Goal: Transaction & Acquisition: Register for event/course

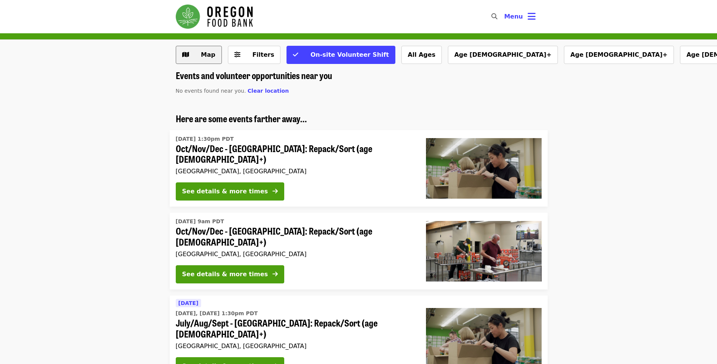
click at [206, 59] on span "Map" at bounding box center [205, 54] width 22 height 9
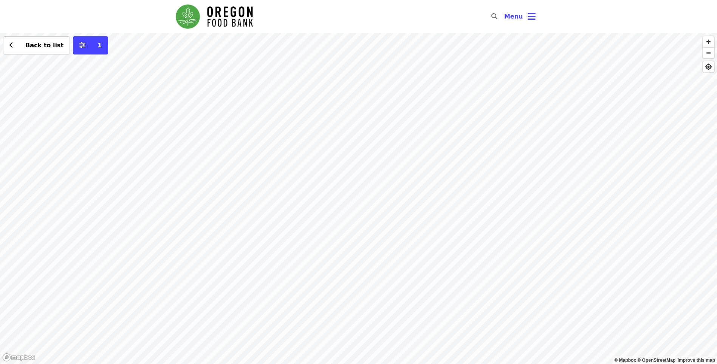
drag, startPoint x: 188, startPoint y: 285, endPoint x: 351, endPoint y: 251, distance: 165.6
click at [351, 251] on div "Back to list 1" at bounding box center [358, 198] width 717 height 331
click at [177, 273] on div "Back to list 1" at bounding box center [358, 198] width 717 height 331
click at [173, 282] on span "See 2 actions at this location" at bounding box center [173, 284] width 99 height 7
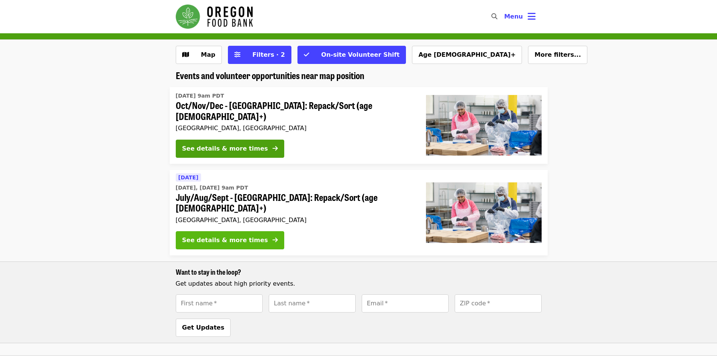
click at [248, 236] on div "See details & more times" at bounding box center [225, 240] width 86 height 9
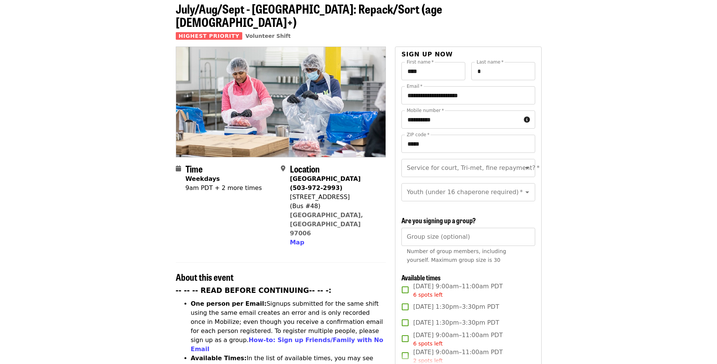
scroll to position [113, 0]
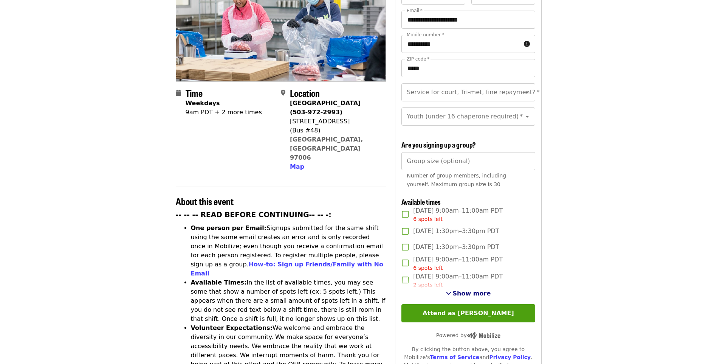
click at [480, 290] on span "Show more" at bounding box center [472, 293] width 38 height 7
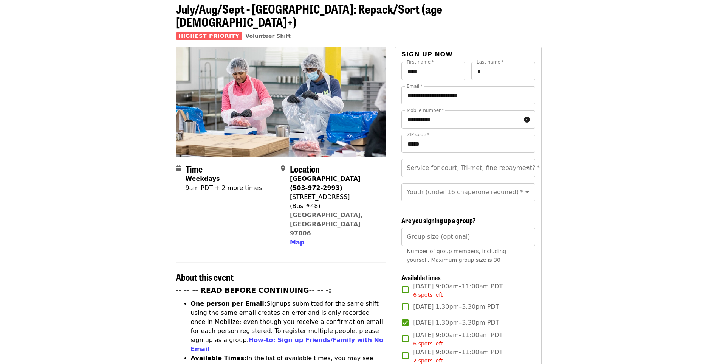
scroll to position [76, 0]
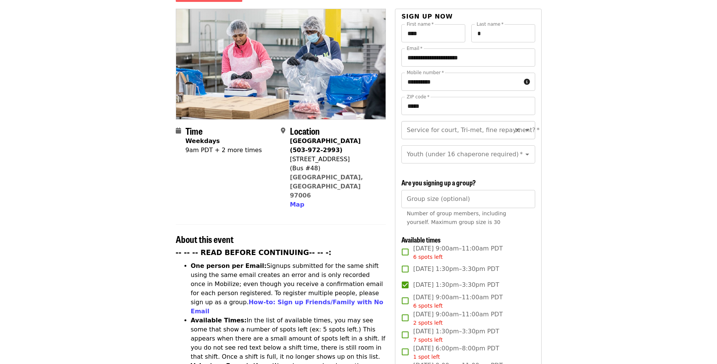
click at [524, 126] on icon "Open" at bounding box center [527, 130] width 9 height 9
click at [520, 140] on li "No" at bounding box center [466, 137] width 128 height 14
type input "**"
click at [523, 150] on icon "Open" at bounding box center [527, 154] width 9 height 9
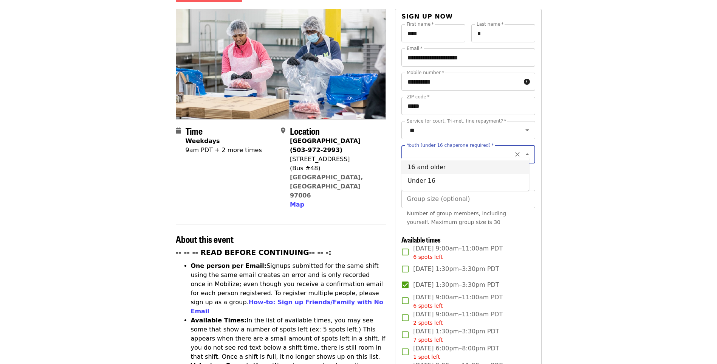
click at [503, 170] on li "16 and older" at bounding box center [466, 167] width 128 height 14
type input "**********"
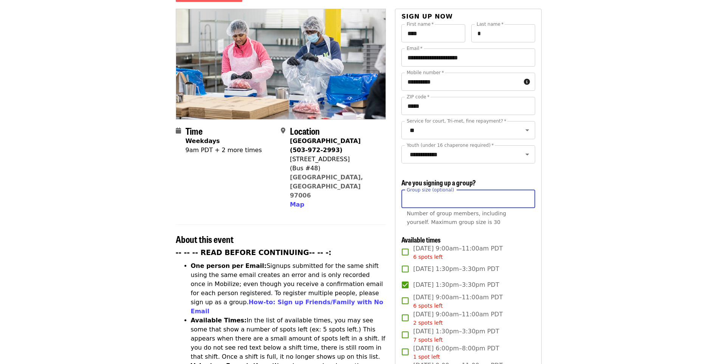
click at [508, 197] on input "Group size (optional)" at bounding box center [468, 199] width 133 height 18
type input "*"
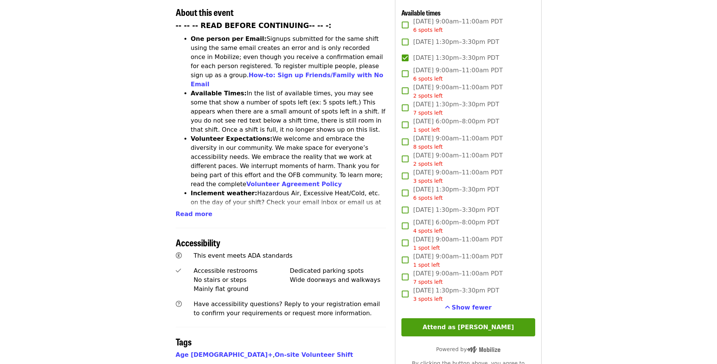
scroll to position [340, 0]
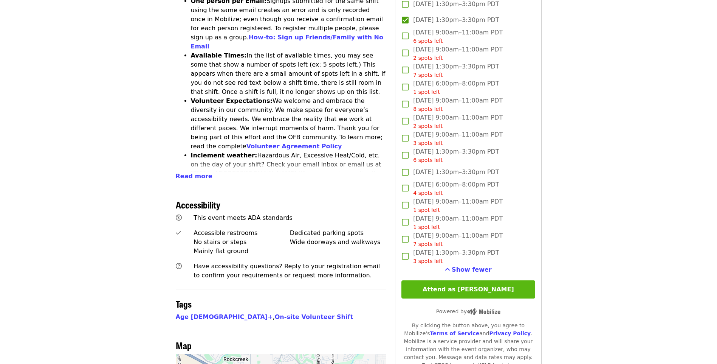
click at [527, 284] on button "Attend as Ryan" at bounding box center [468, 289] width 133 height 18
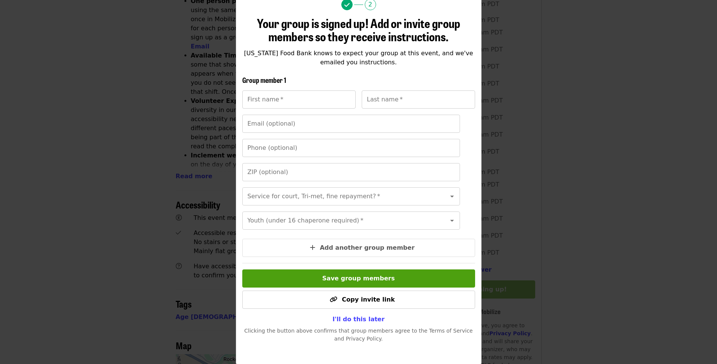
scroll to position [87, 0]
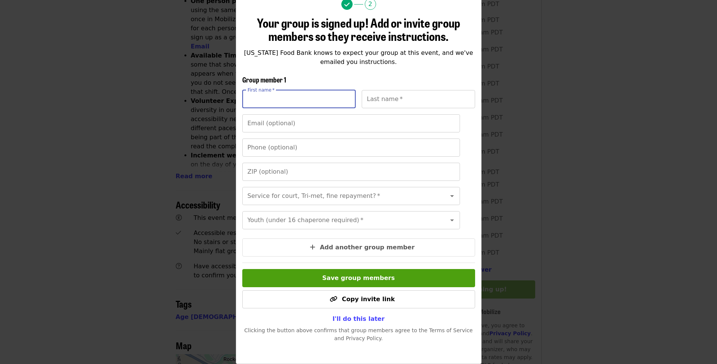
click at [327, 90] on input "First name   *" at bounding box center [298, 99] width 113 height 18
type input "******"
click at [388, 90] on input "Last name   *" at bounding box center [418, 99] width 113 height 18
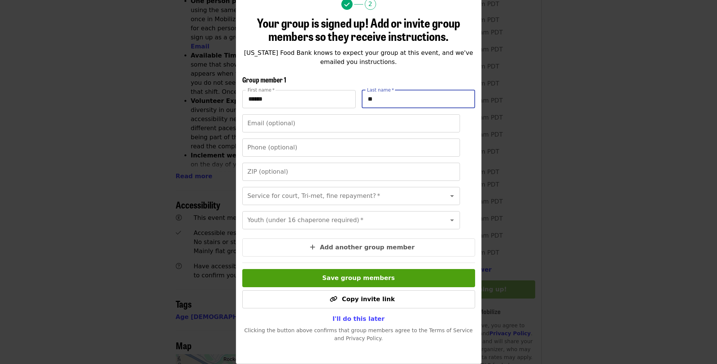
type input "*"
click at [332, 189] on input "Service for court, Tri-met, fine repayment?   *" at bounding box center [341, 196] width 187 height 14
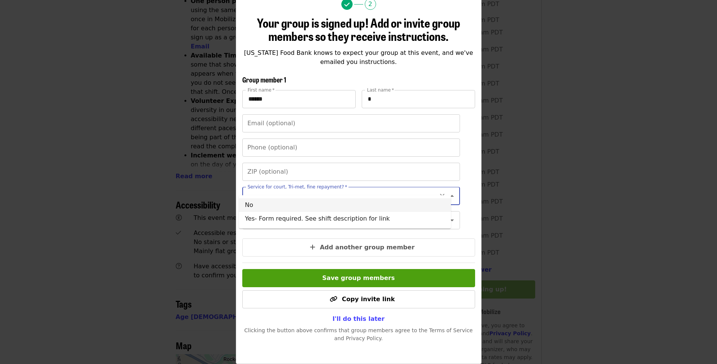
click at [332, 203] on li "No" at bounding box center [345, 205] width 212 height 14
type input "**"
click at [343, 216] on input "Youth (under 16 chaperone required)   *" at bounding box center [341, 220] width 187 height 14
click at [318, 236] on li "16 and older" at bounding box center [345, 235] width 212 height 14
type input "**********"
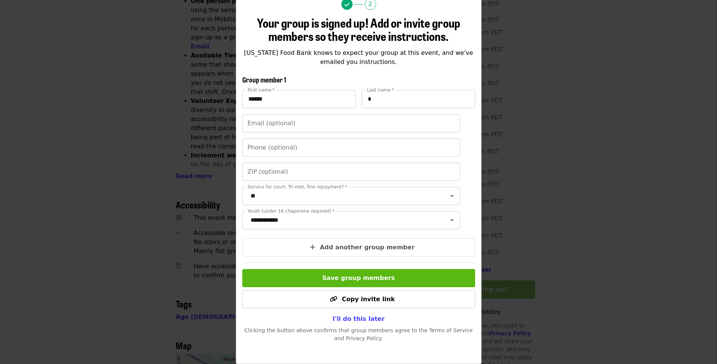
click at [408, 275] on button "Save group members" at bounding box center [358, 278] width 233 height 18
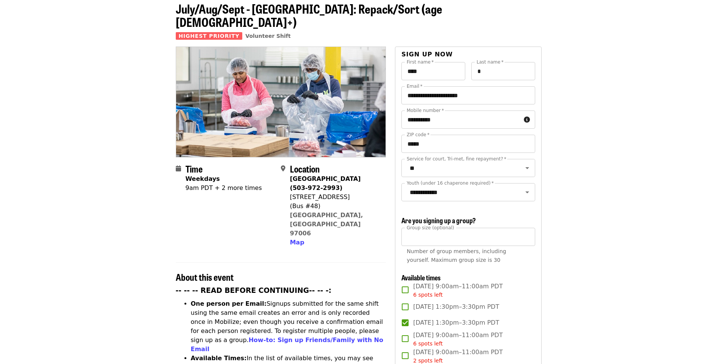
scroll to position [0, 0]
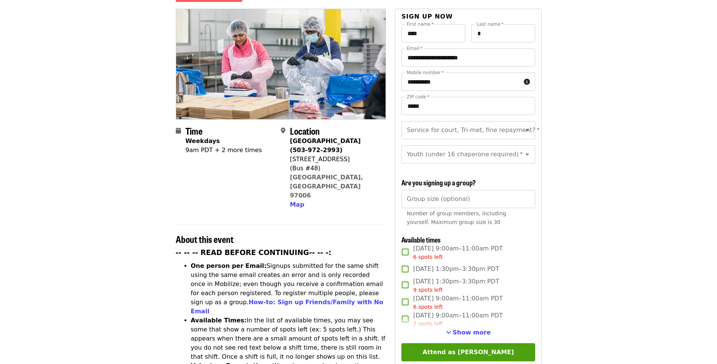
scroll to position [189, 0]
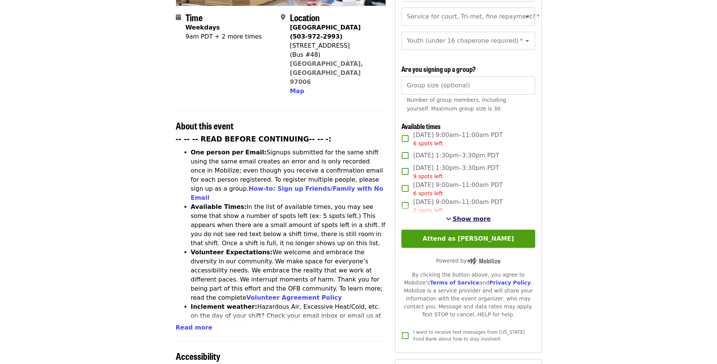
click at [480, 216] on span "Show more" at bounding box center [472, 218] width 38 height 7
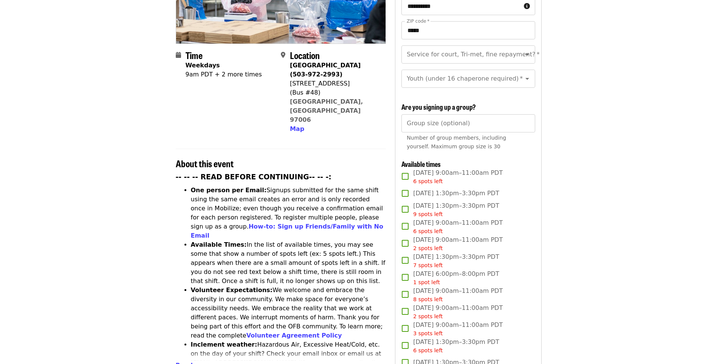
scroll to position [113, 0]
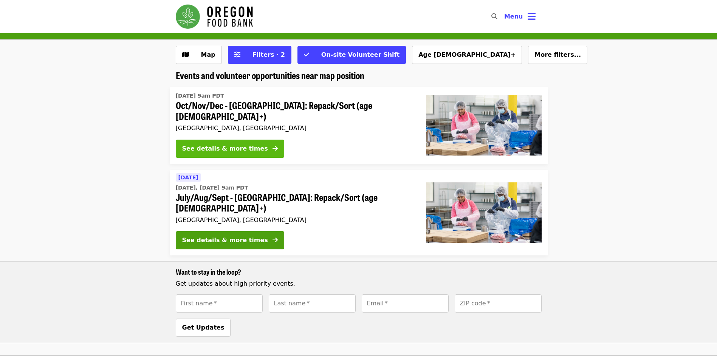
click at [222, 147] on div "See details & more times" at bounding box center [225, 148] width 86 height 9
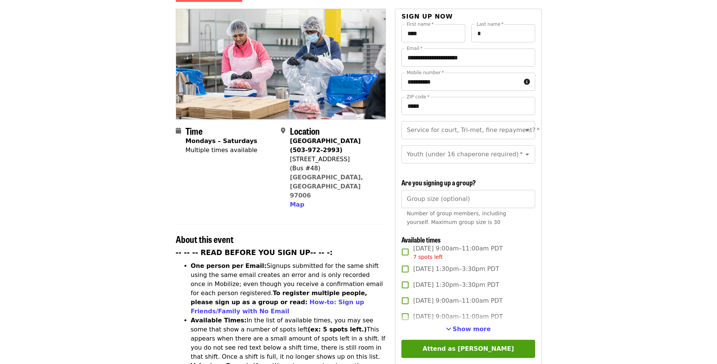
scroll to position [151, 0]
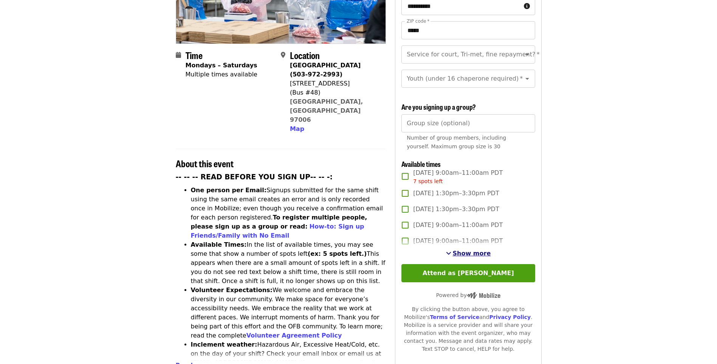
click at [481, 253] on span "Show more" at bounding box center [472, 253] width 38 height 7
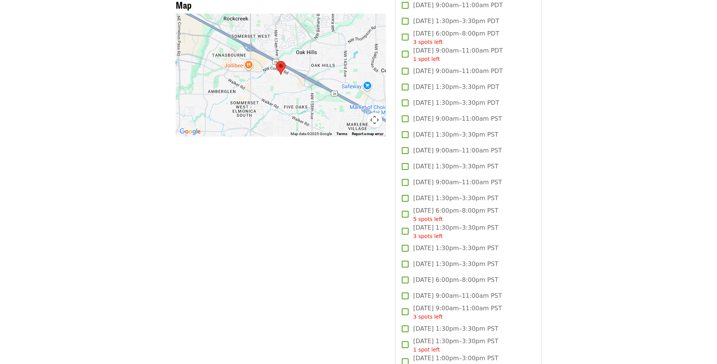
scroll to position [719, 0]
